Goal: Information Seeking & Learning: Check status

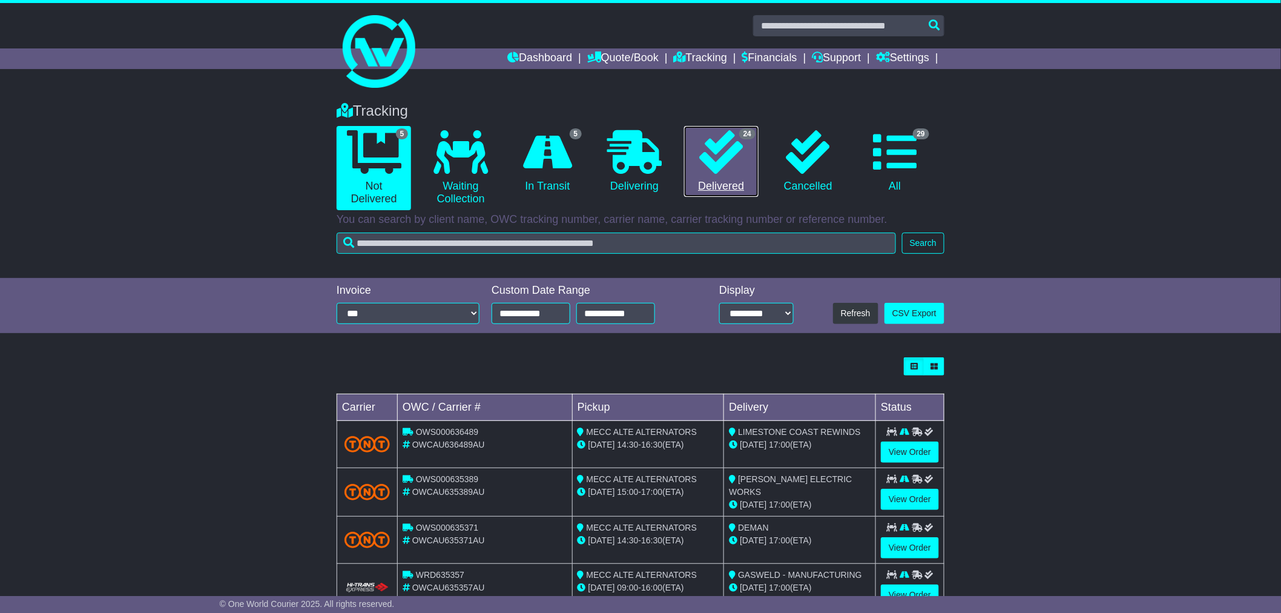
click at [718, 184] on link "24 Delivered" at bounding box center [721, 161] width 74 height 71
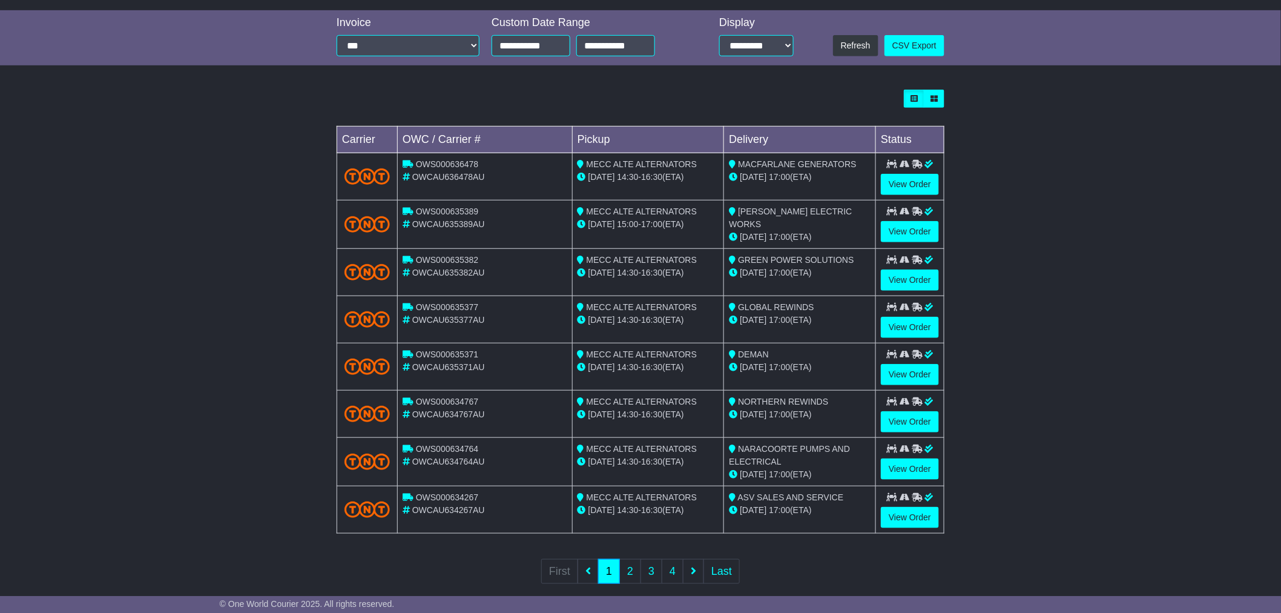
scroll to position [269, 0]
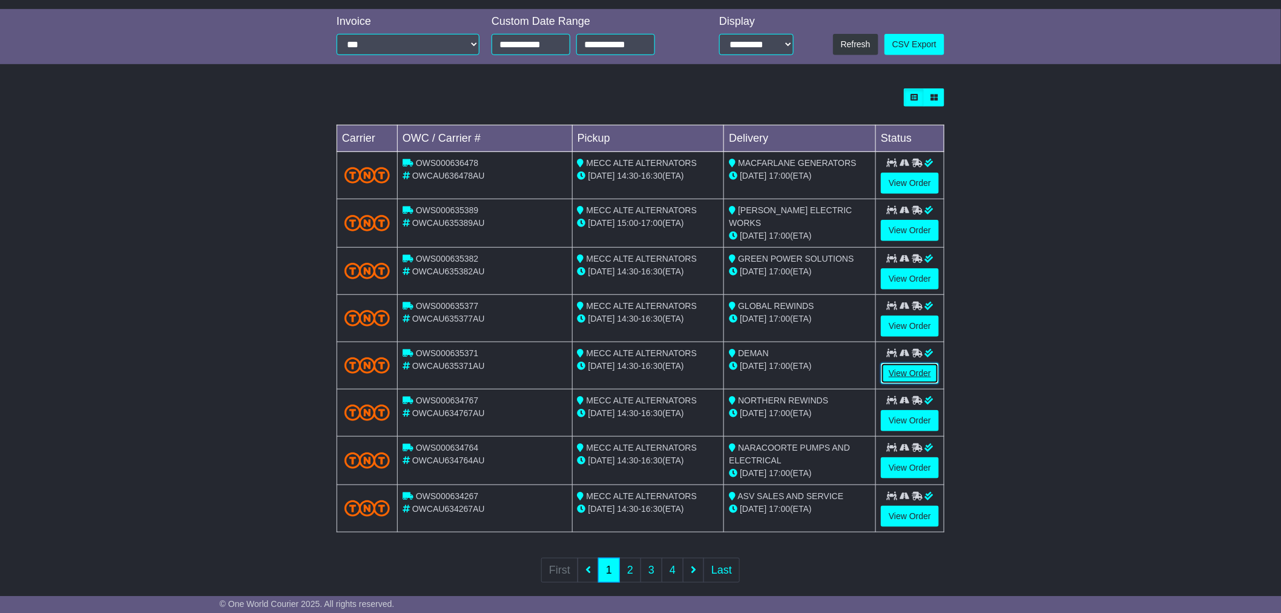
click at [928, 371] on link "View Order" at bounding box center [910, 373] width 58 height 21
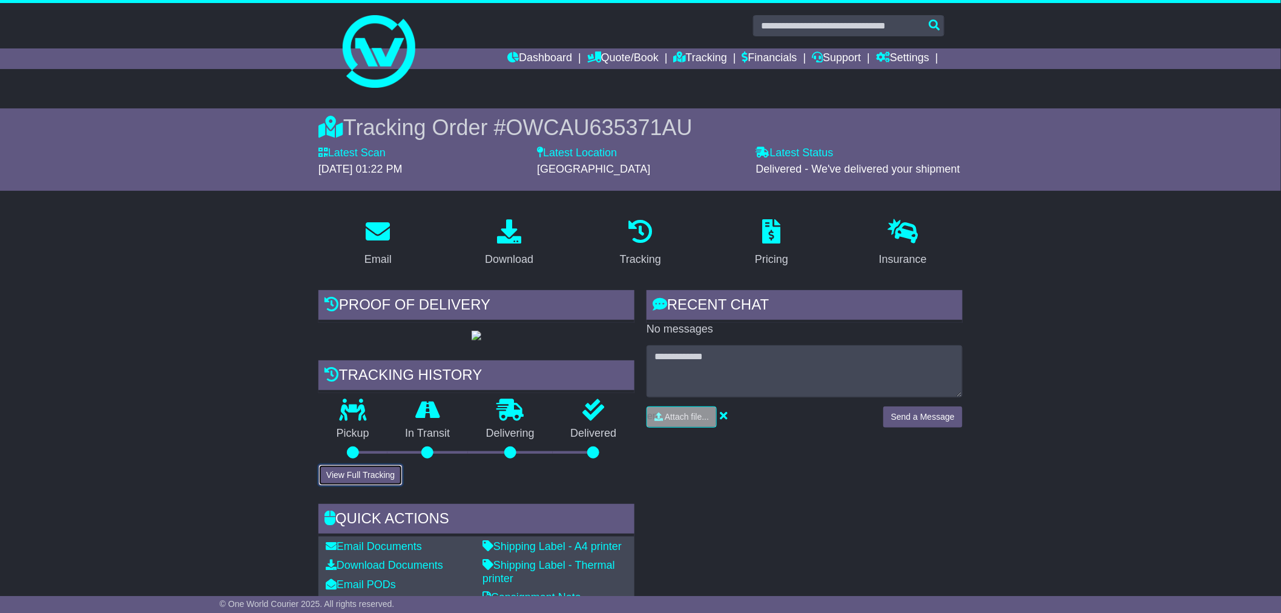
click at [366, 485] on button "View Full Tracking" at bounding box center [360, 474] width 84 height 21
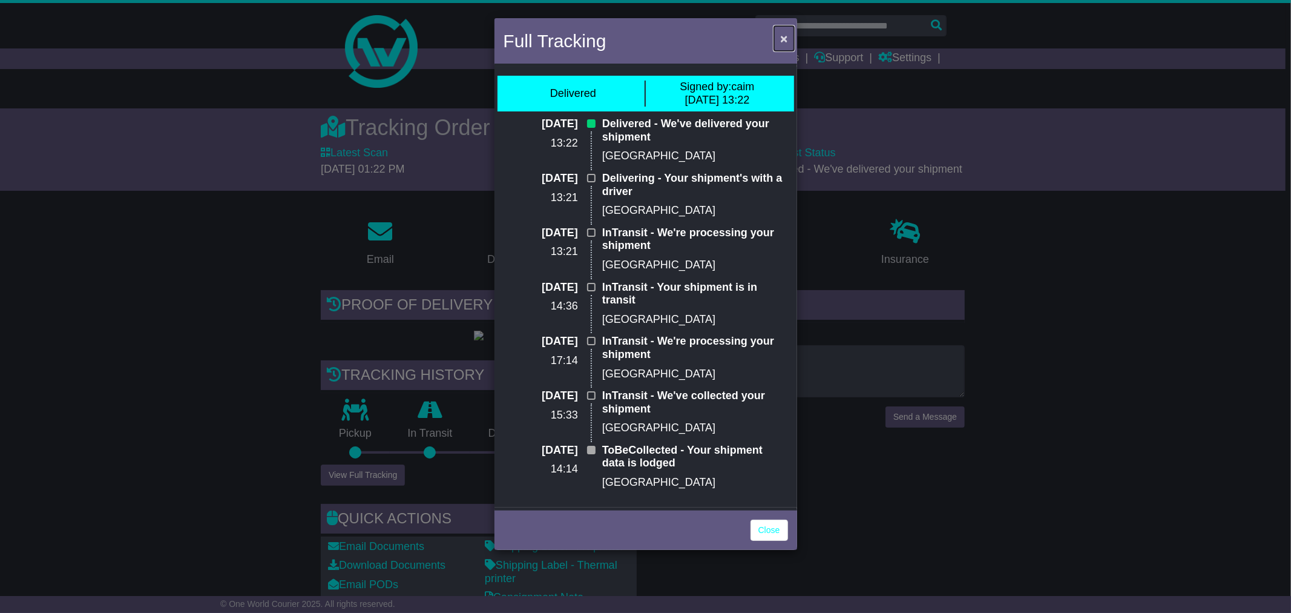
click at [783, 44] on span "×" at bounding box center [783, 38] width 7 height 14
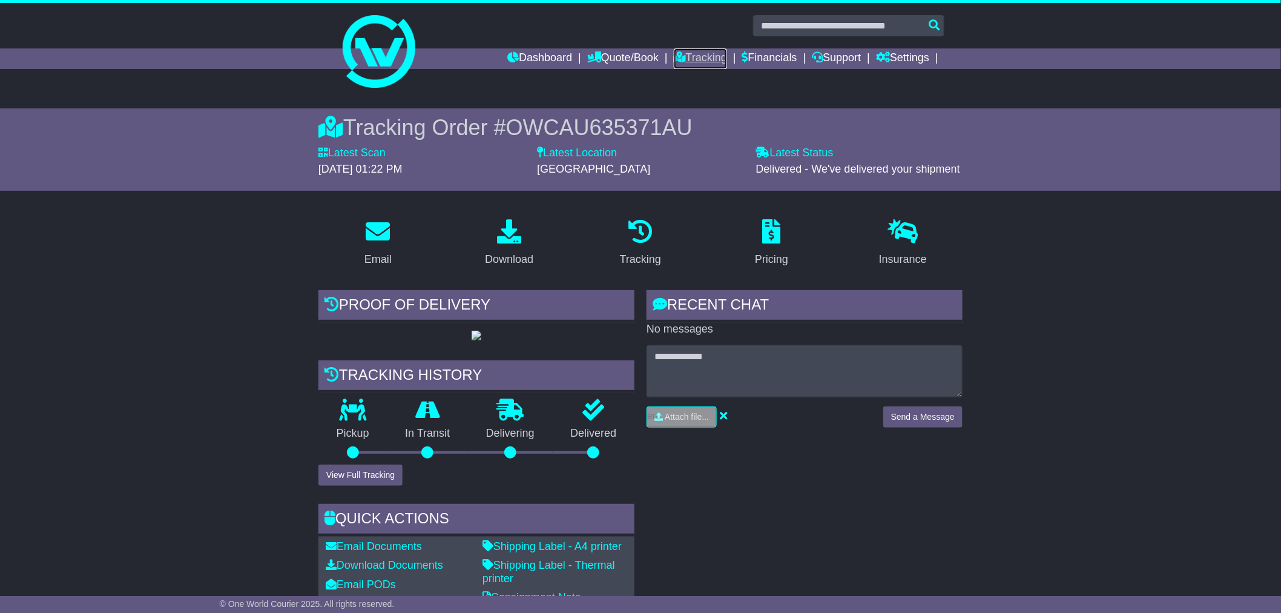
click at [689, 53] on link "Tracking" at bounding box center [700, 58] width 53 height 21
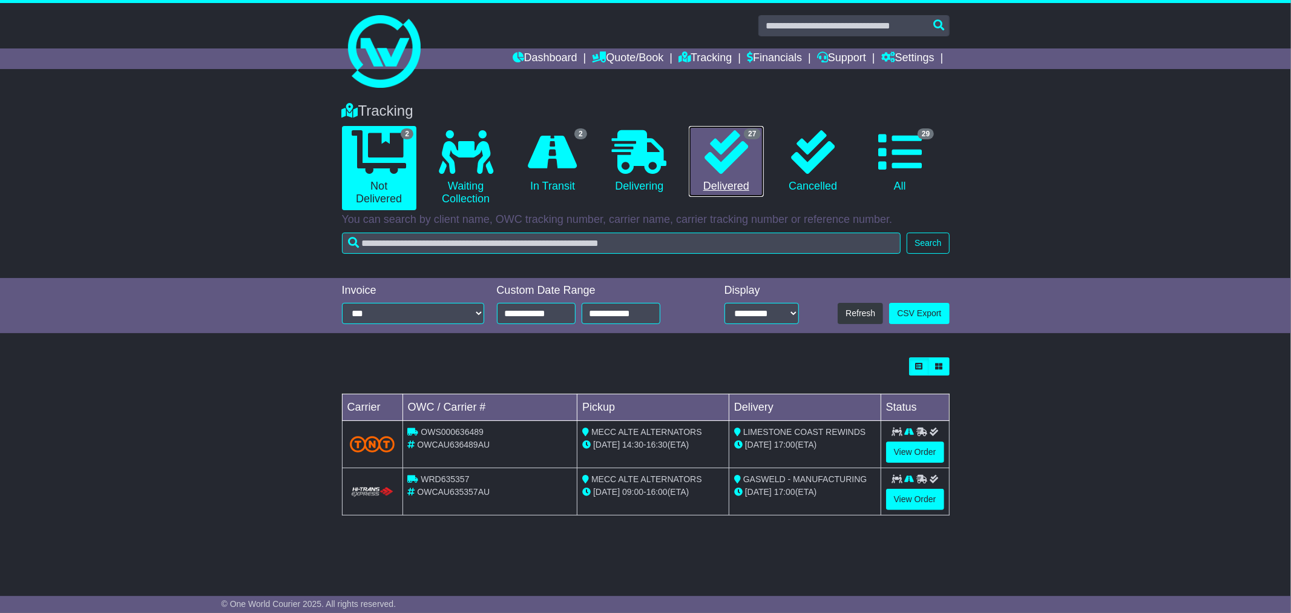
click at [720, 177] on link "27 Delivered" at bounding box center [726, 161] width 74 height 71
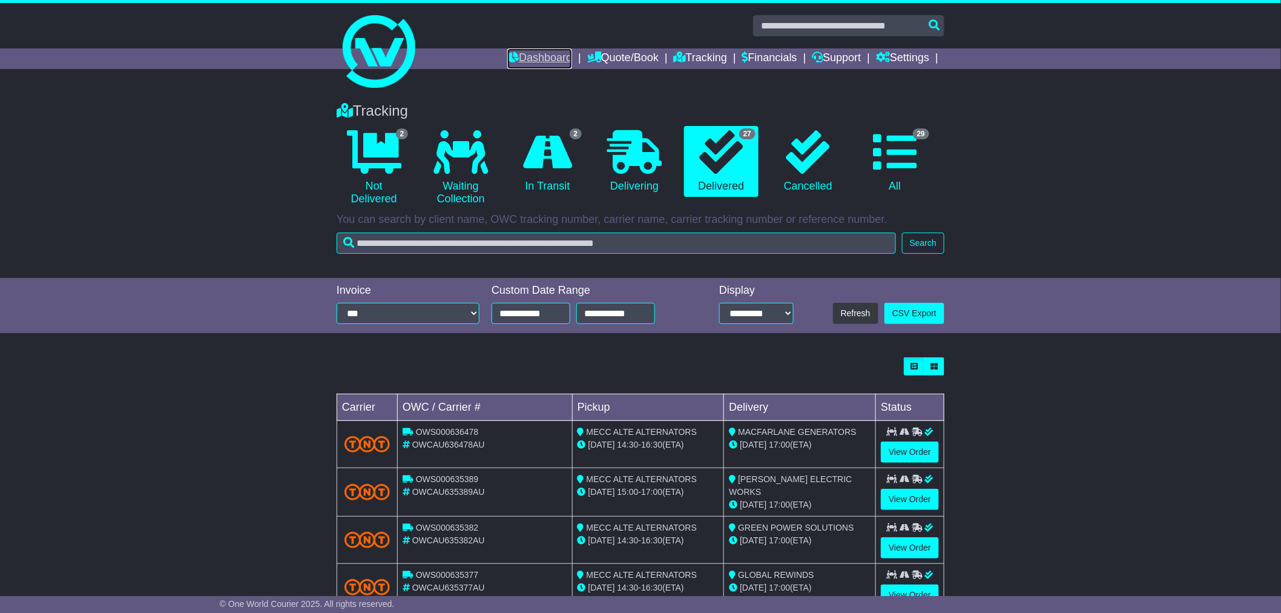
click at [515, 58] on link "Dashboard" at bounding box center [539, 58] width 65 height 21
